Goal: Task Accomplishment & Management: Use online tool/utility

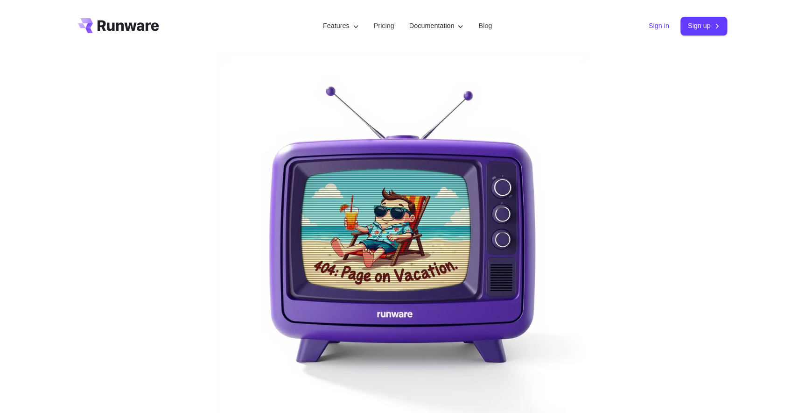
click at [649, 22] on link "Sign in" at bounding box center [659, 26] width 21 height 11
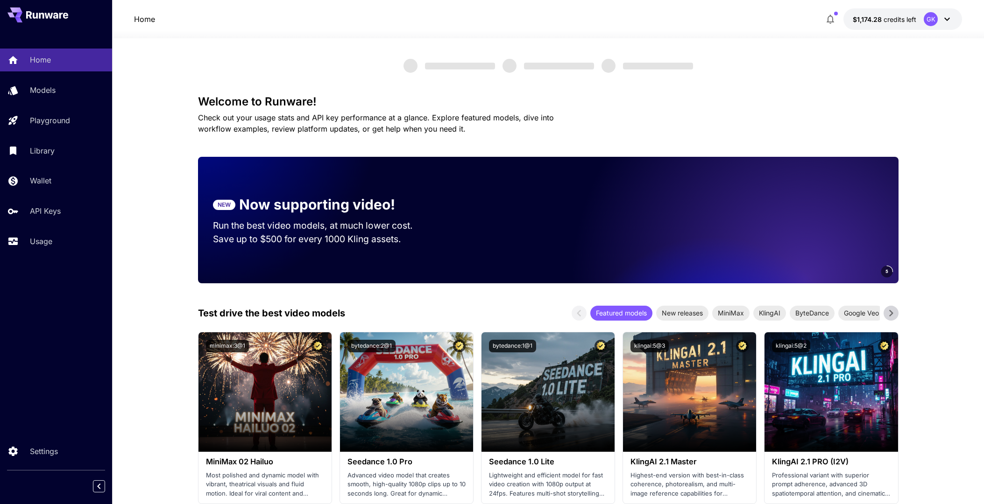
click at [47, 211] on p "API Keys" at bounding box center [45, 210] width 31 height 11
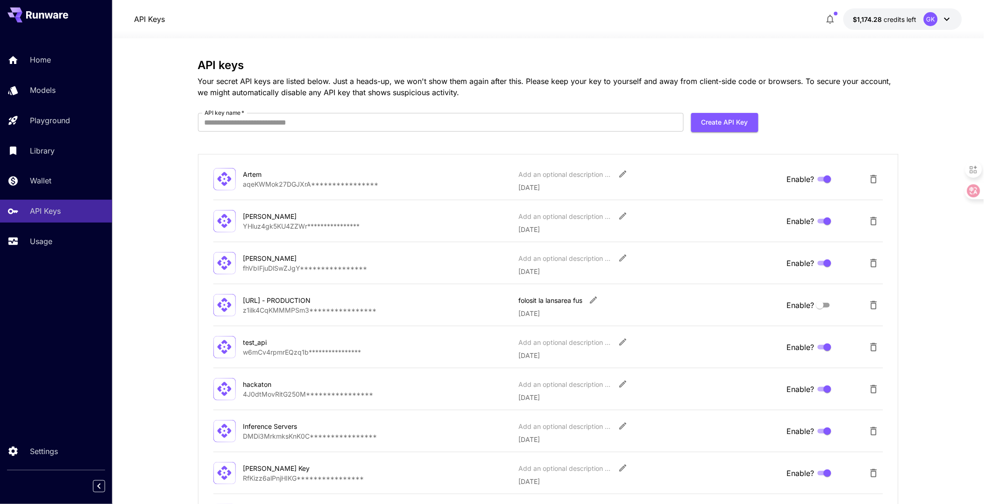
click at [923, 19] on button "$1,174.28 credits left GK" at bounding box center [902, 18] width 119 height 21
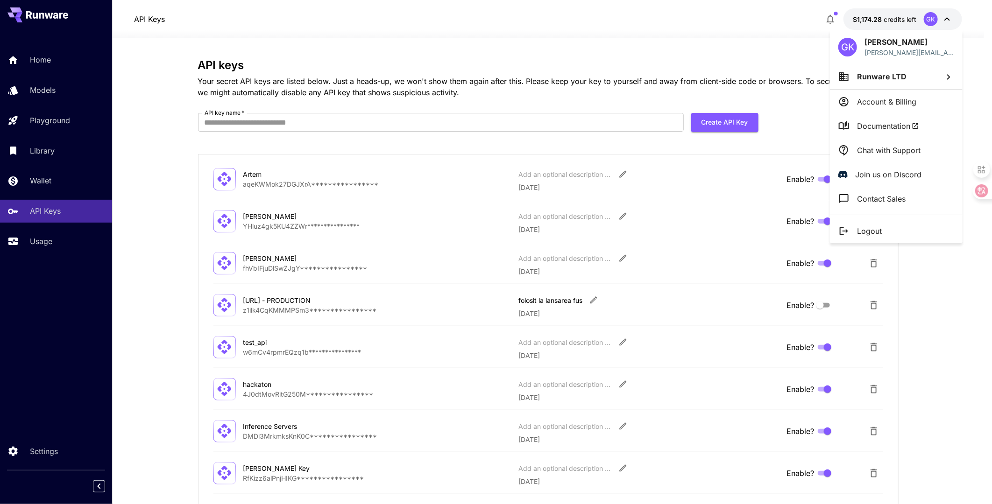
click at [879, 72] on span "Runware LTD" at bounding box center [881, 76] width 49 height 9
click at [762, 96] on p "[PERSON_NAME]" at bounding box center [767, 94] width 61 height 11
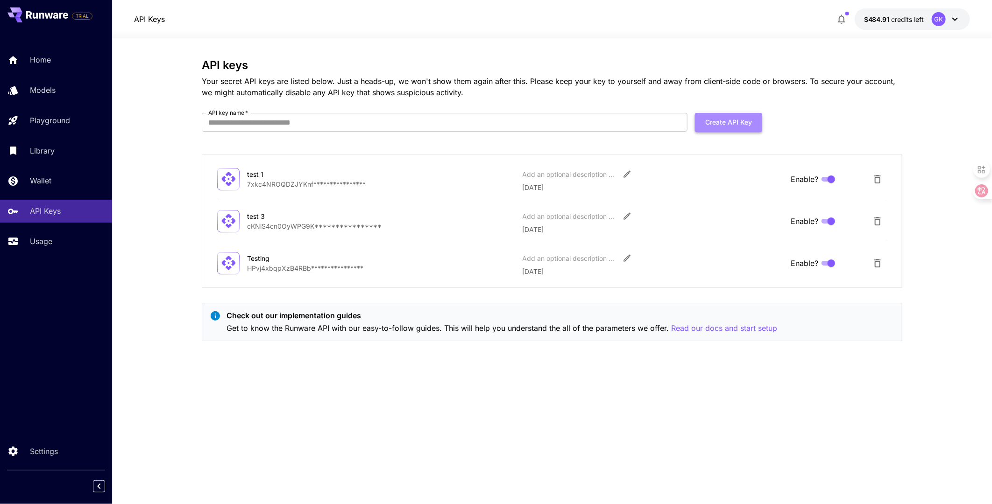
click at [727, 123] on button "Create API Key" at bounding box center [728, 122] width 67 height 19
click at [395, 124] on input "API key name   *" at bounding box center [445, 122] width 486 height 19
type input "**********"
click button "Create API Key" at bounding box center [728, 122] width 67 height 19
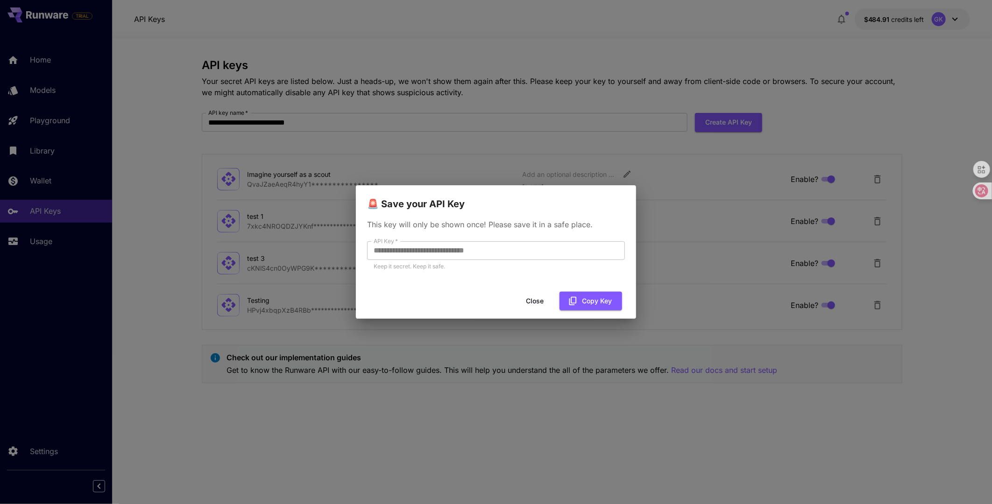
click at [536, 297] on button "Close" at bounding box center [535, 301] width 42 height 19
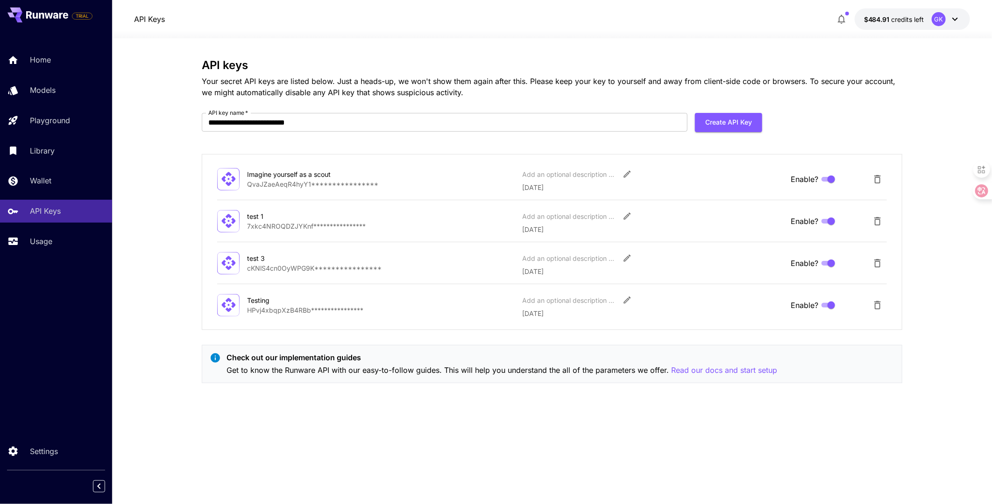
click at [766, 23] on div "API Keys $484.91 credits left GK" at bounding box center [552, 18] width 836 height 21
